Goal: Information Seeking & Learning: Learn about a topic

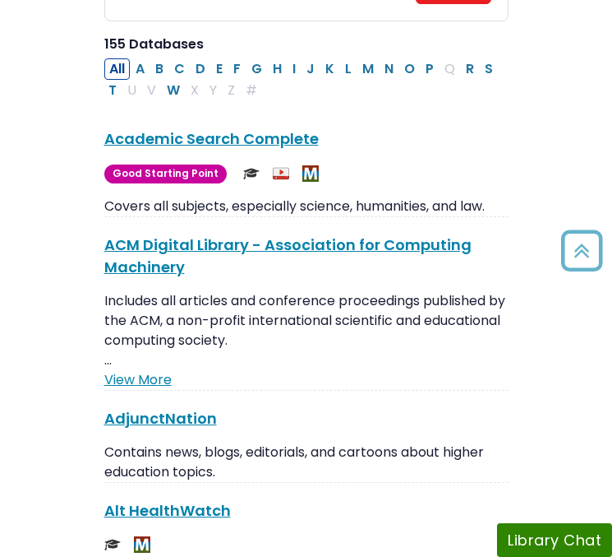
scroll to position [243, 0]
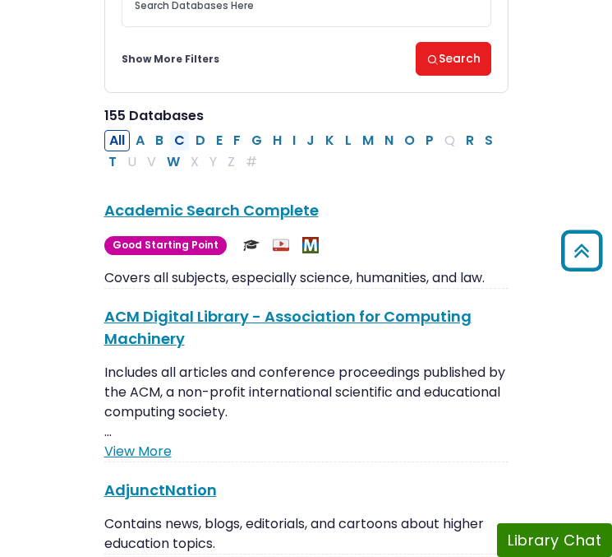
click at [182, 142] on button "C" at bounding box center [179, 140] width 21 height 21
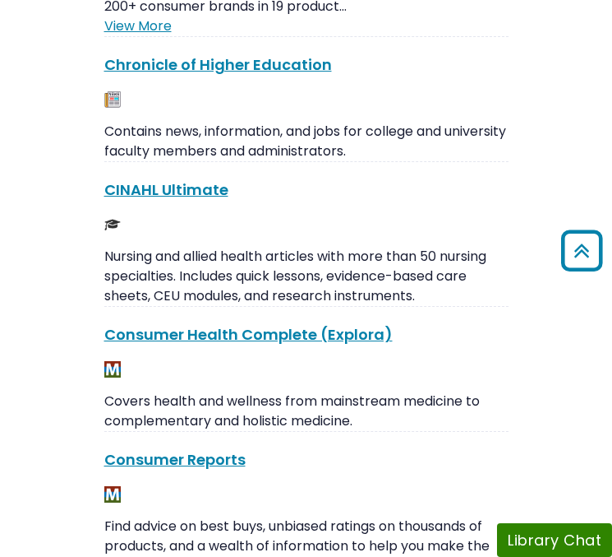
scroll to position [530, 0]
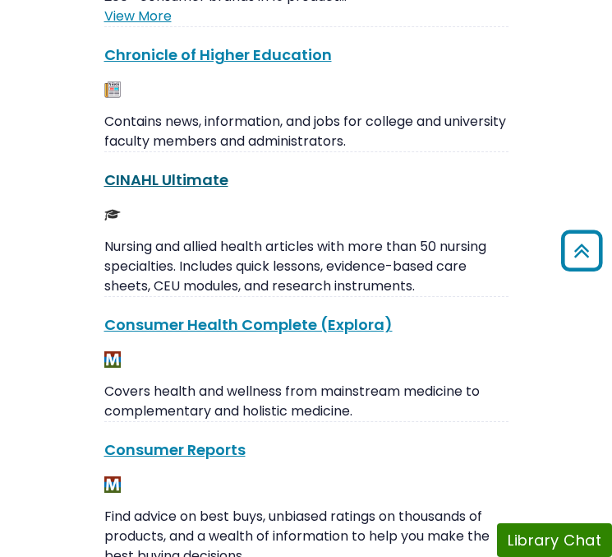
click at [187, 187] on link "CINAHL Ultimate This link opens in a new window" at bounding box center [166, 179] width 124 height 21
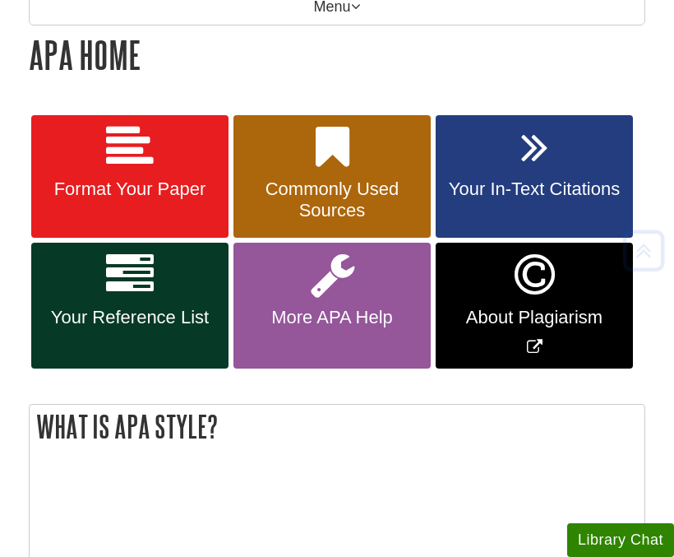
scroll to position [261, 0]
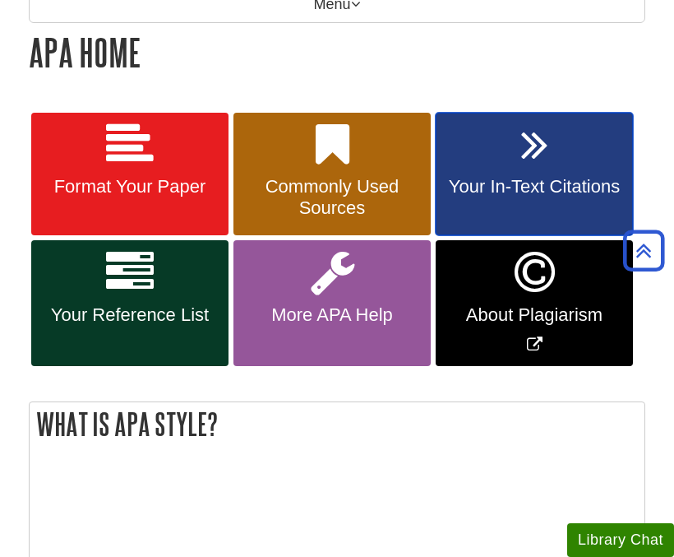
click at [495, 187] on span "Your In-Text Citations" at bounding box center [534, 186] width 173 height 21
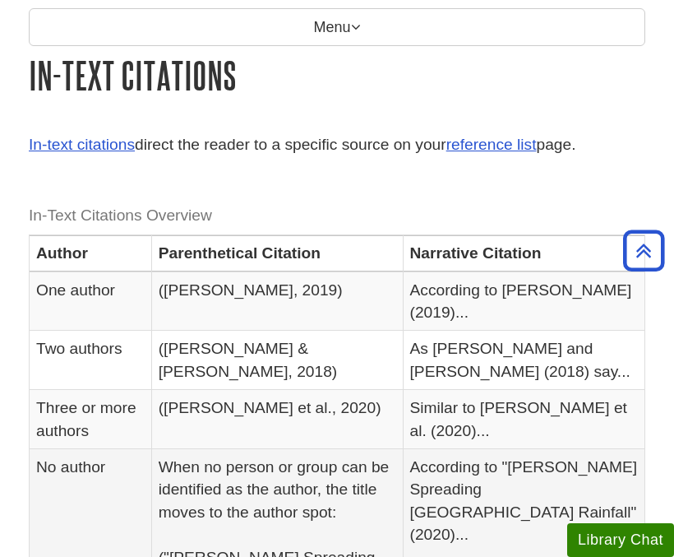
scroll to position [236, 0]
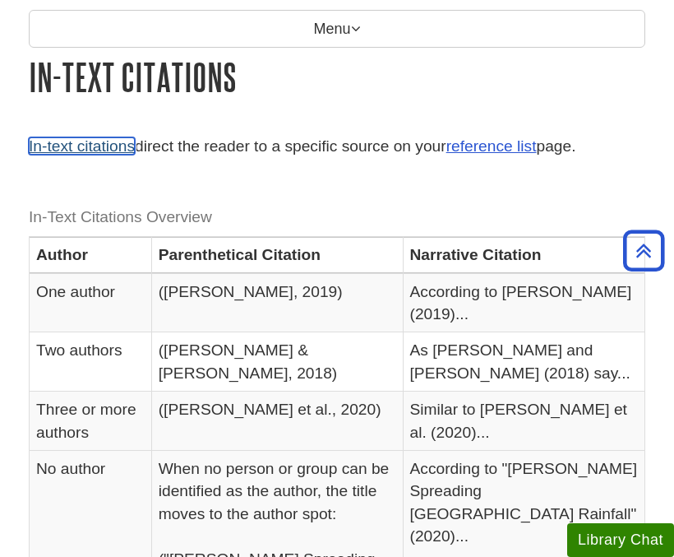
click at [95, 151] on link "In-text citations" at bounding box center [82, 145] width 106 height 17
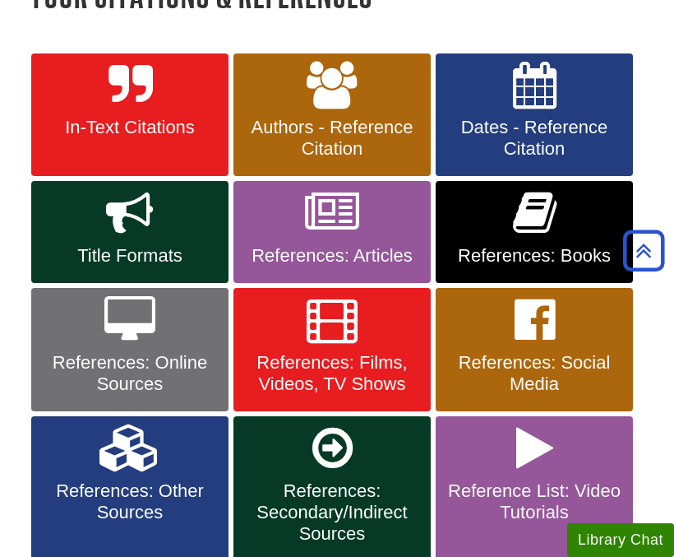
scroll to position [266, 0]
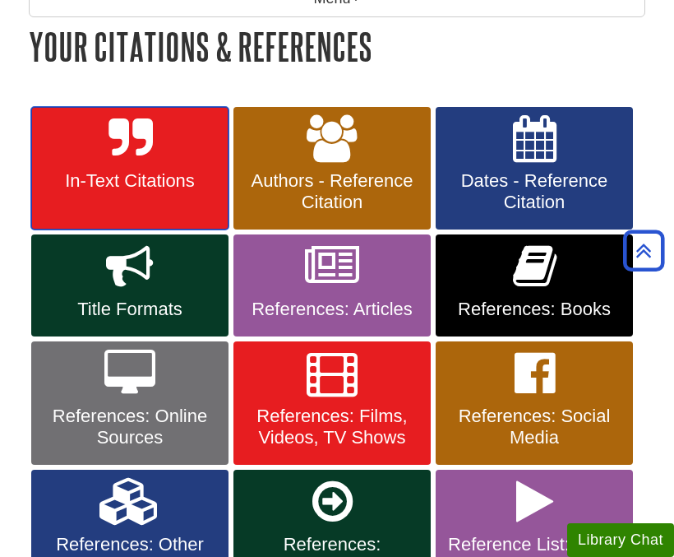
click at [151, 167] on link "In-Text Citations" at bounding box center [129, 168] width 197 height 123
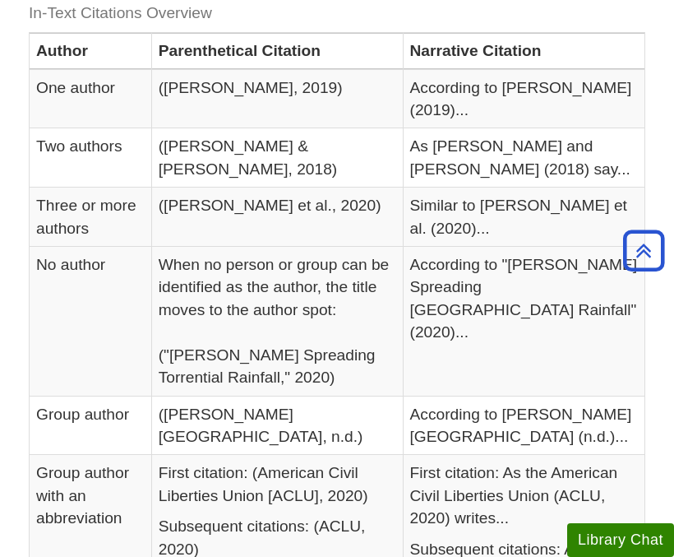
scroll to position [432, 0]
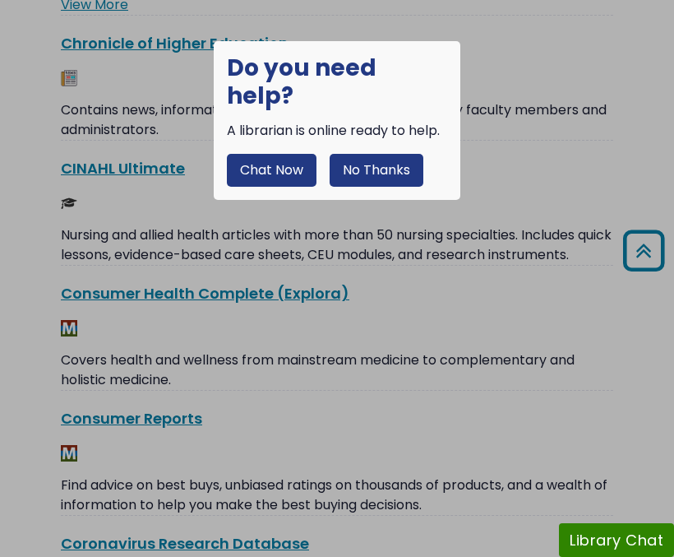
click at [386, 154] on button "No Thanks" at bounding box center [377, 170] width 94 height 33
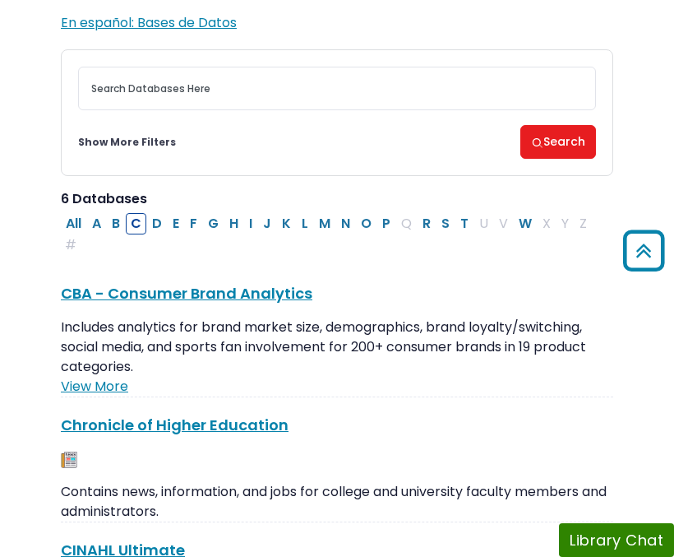
scroll to position [155, 0]
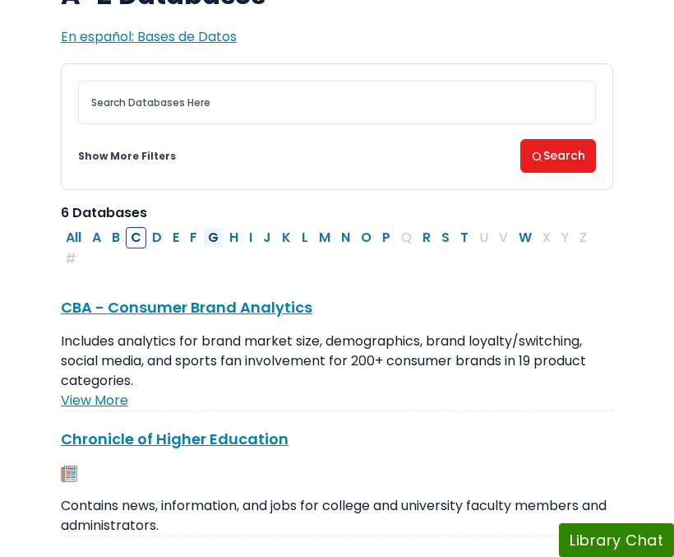
click at [215, 235] on button "G" at bounding box center [213, 237] width 21 height 21
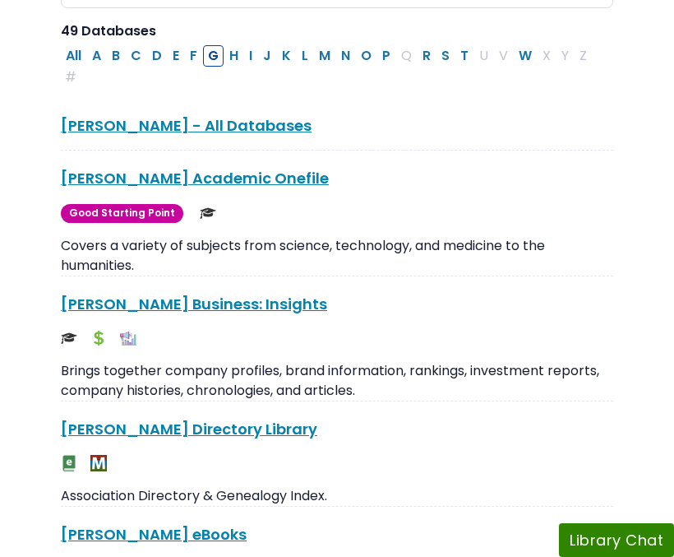
scroll to position [456, 0]
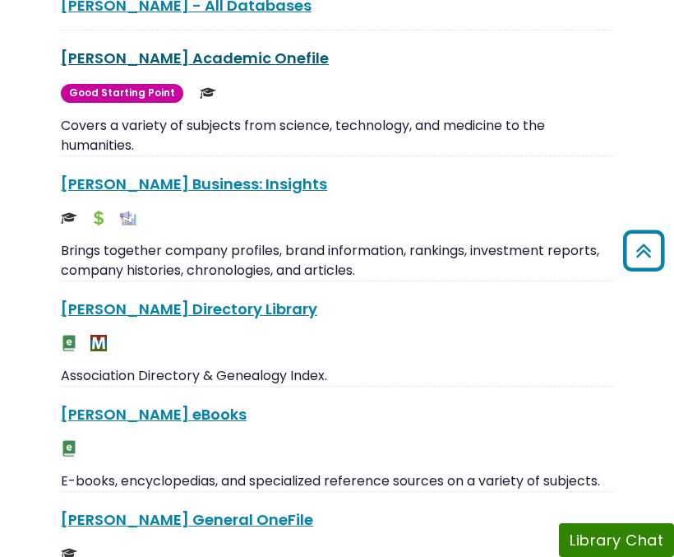
click at [173, 60] on link "Gale Academic Onefile This link opens in a new window" at bounding box center [195, 58] width 268 height 21
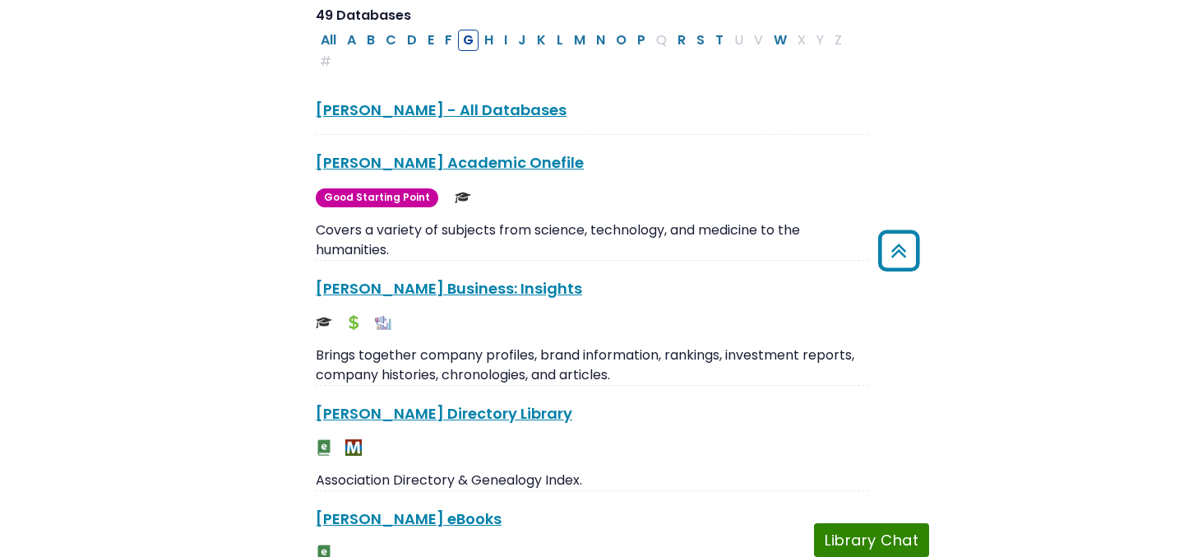
scroll to position [348, 0]
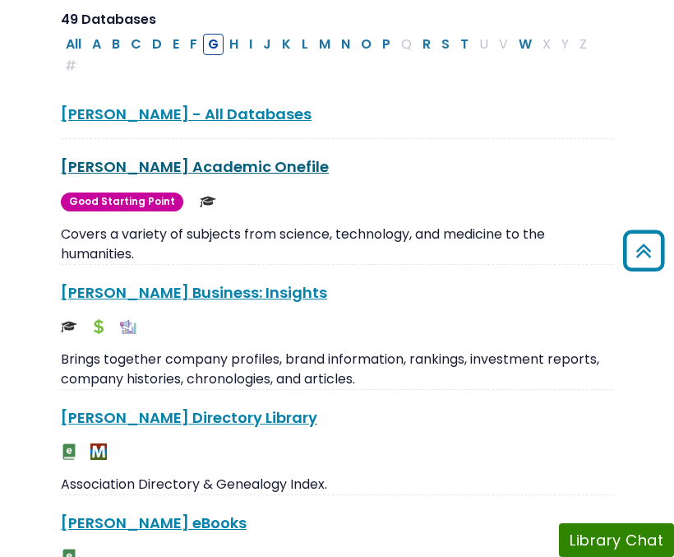
click at [199, 171] on link "Gale Academic Onefile This link opens in a new window" at bounding box center [195, 166] width 268 height 21
